Goal: Information Seeking & Learning: Learn about a topic

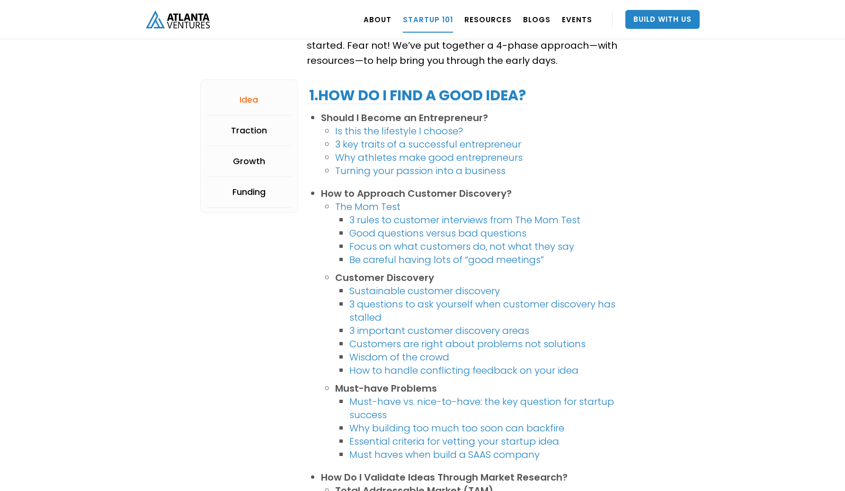
scroll to position [197, 0]
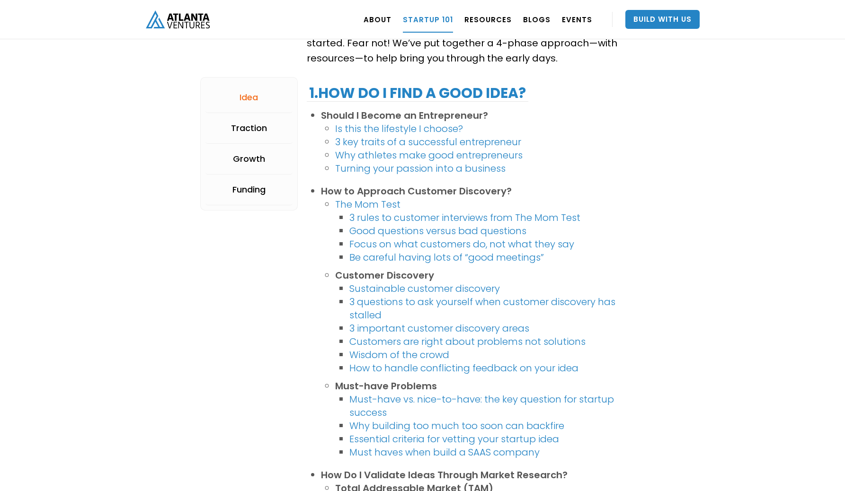
click at [629, 136] on li "3 key traits of a successful entrepreneur" at bounding box center [490, 141] width 310 height 13
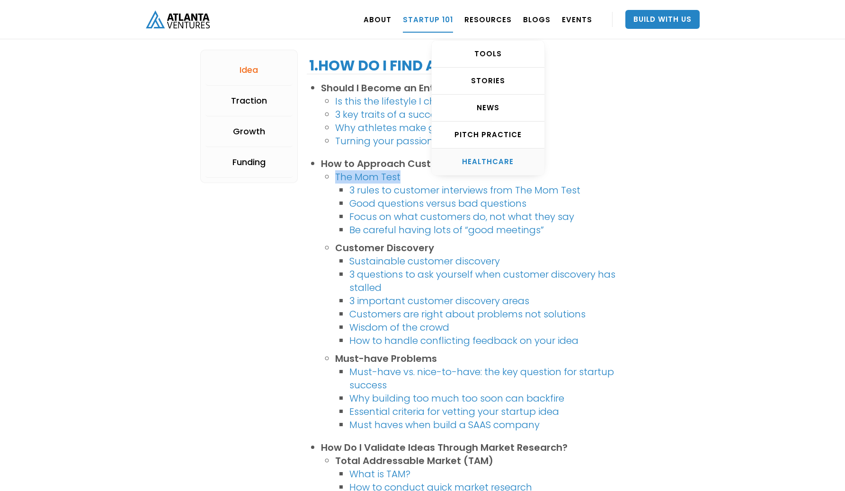
scroll to position [232, 0]
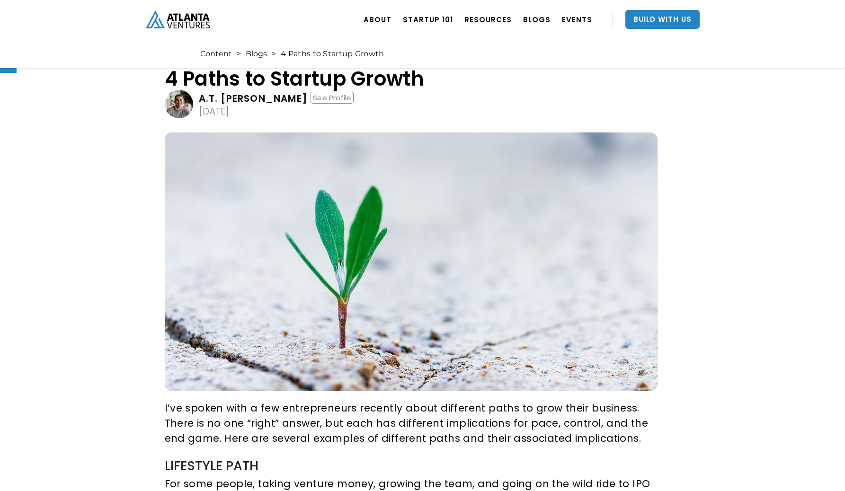
scroll to position [258, 0]
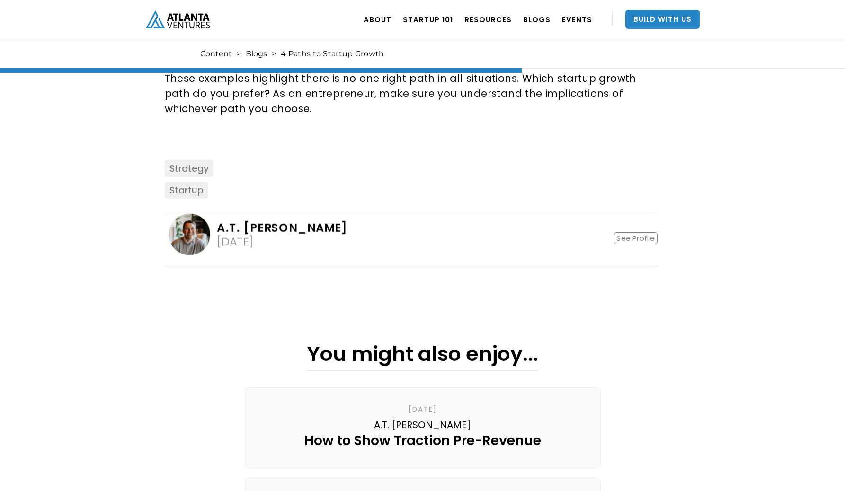
scroll to position [1100, 0]
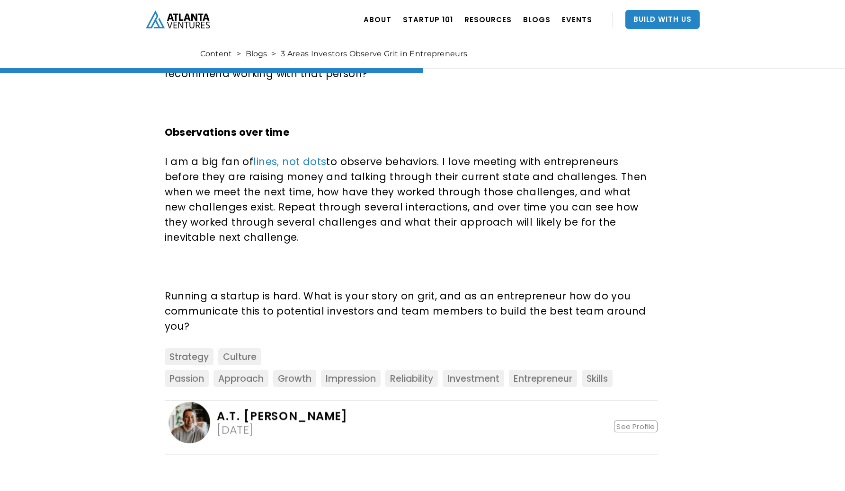
scroll to position [888, 0]
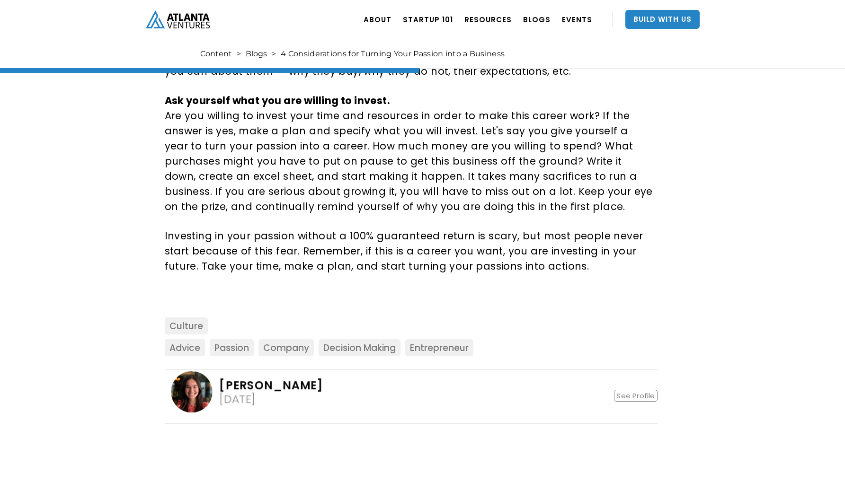
scroll to position [819, 0]
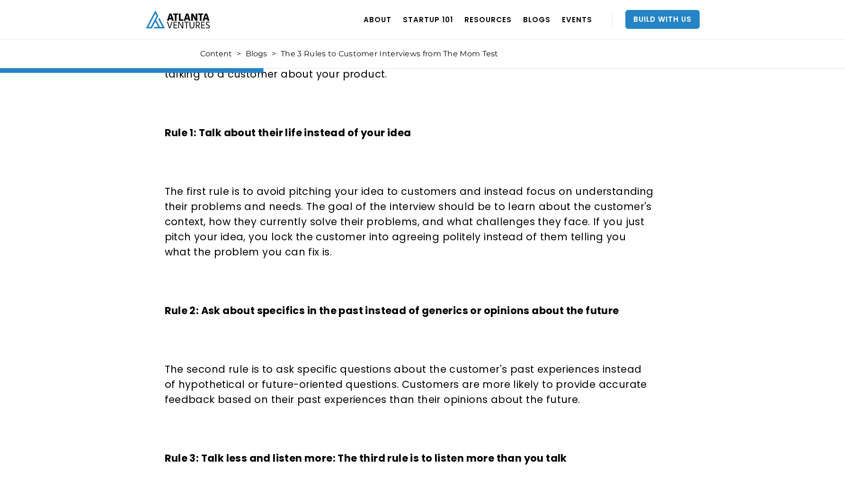
scroll to position [593, 0]
